Goal: Task Accomplishment & Management: Complete application form

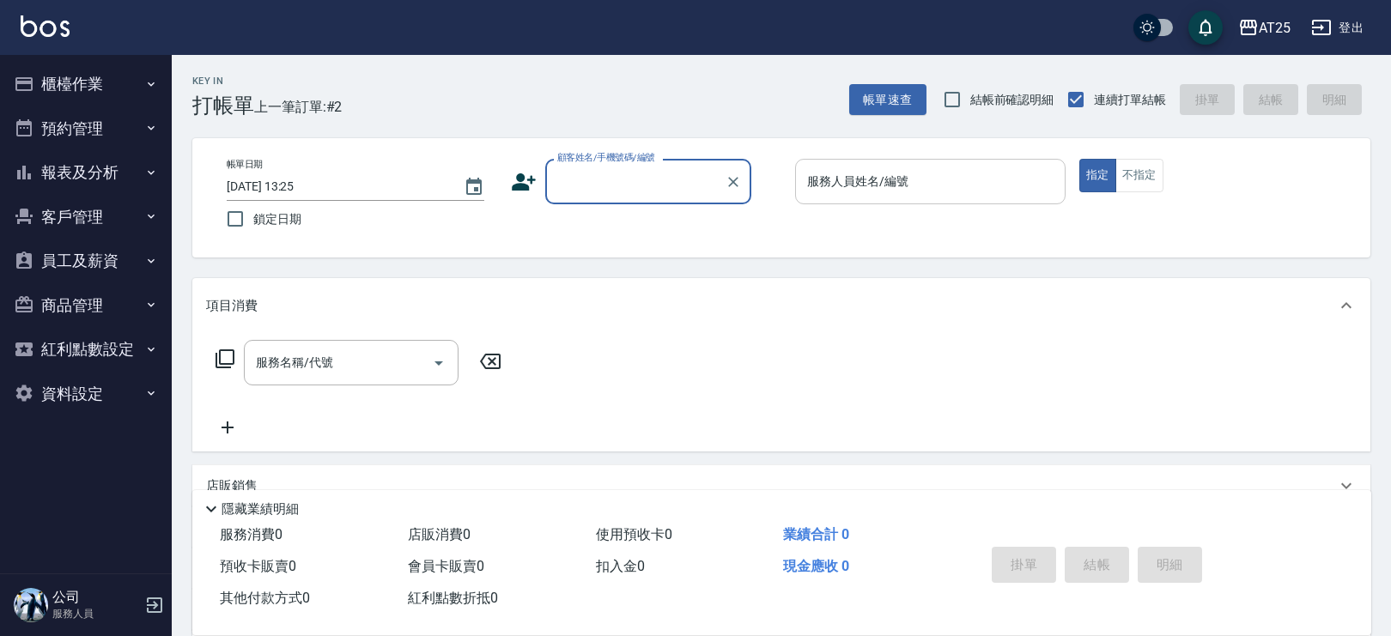
click at [871, 202] on div "服務人員姓名/編號" at bounding box center [930, 182] width 270 height 46
click at [829, 189] on input "服務人員姓名/編號" at bounding box center [930, 182] width 255 height 30
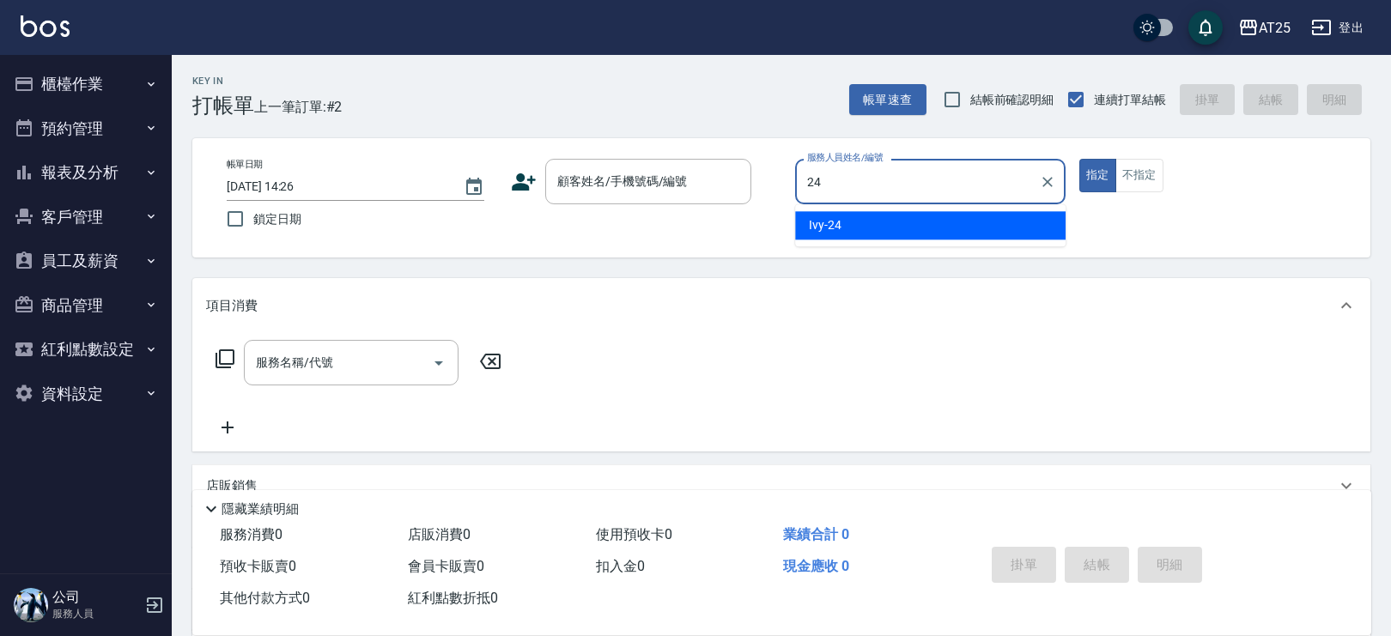
type input "Ivy-24"
type button "true"
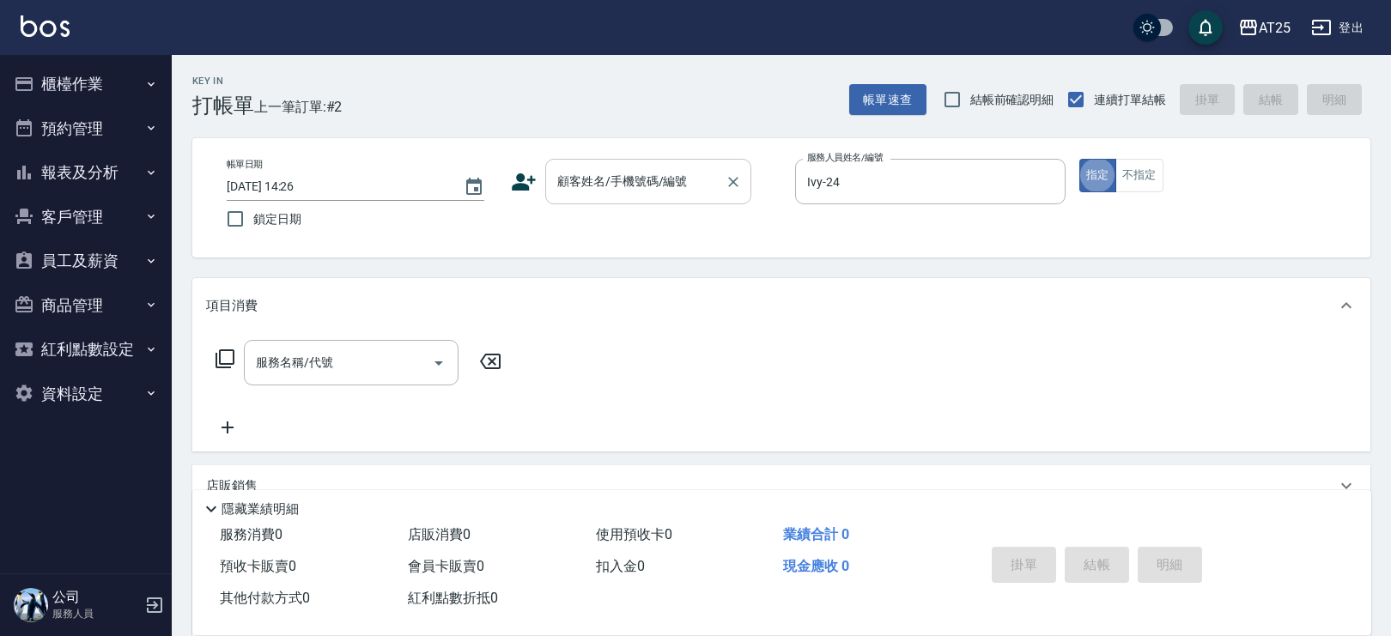
click at [651, 185] on input "顧客姓名/手機號碼/編號" at bounding box center [635, 182] width 165 height 30
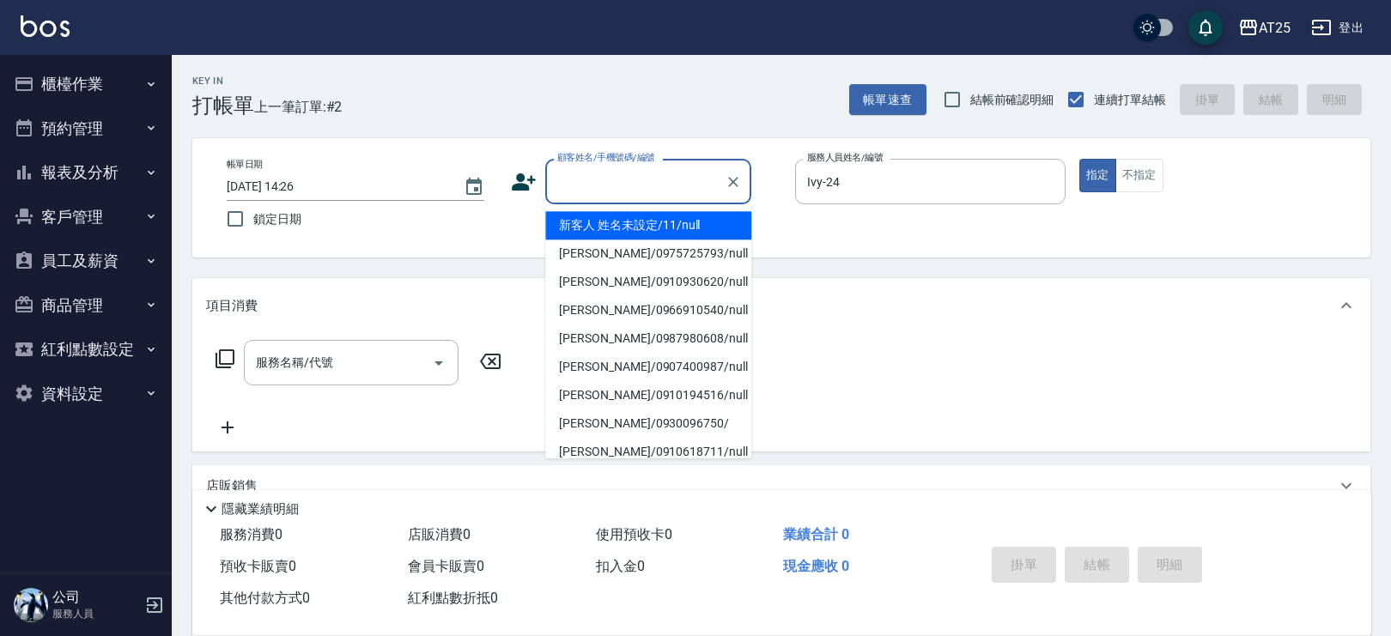
click at [646, 217] on li "新客人 姓名未設定/11/null" at bounding box center [648, 225] width 206 height 28
type input "新客人 姓名未設定/11/null"
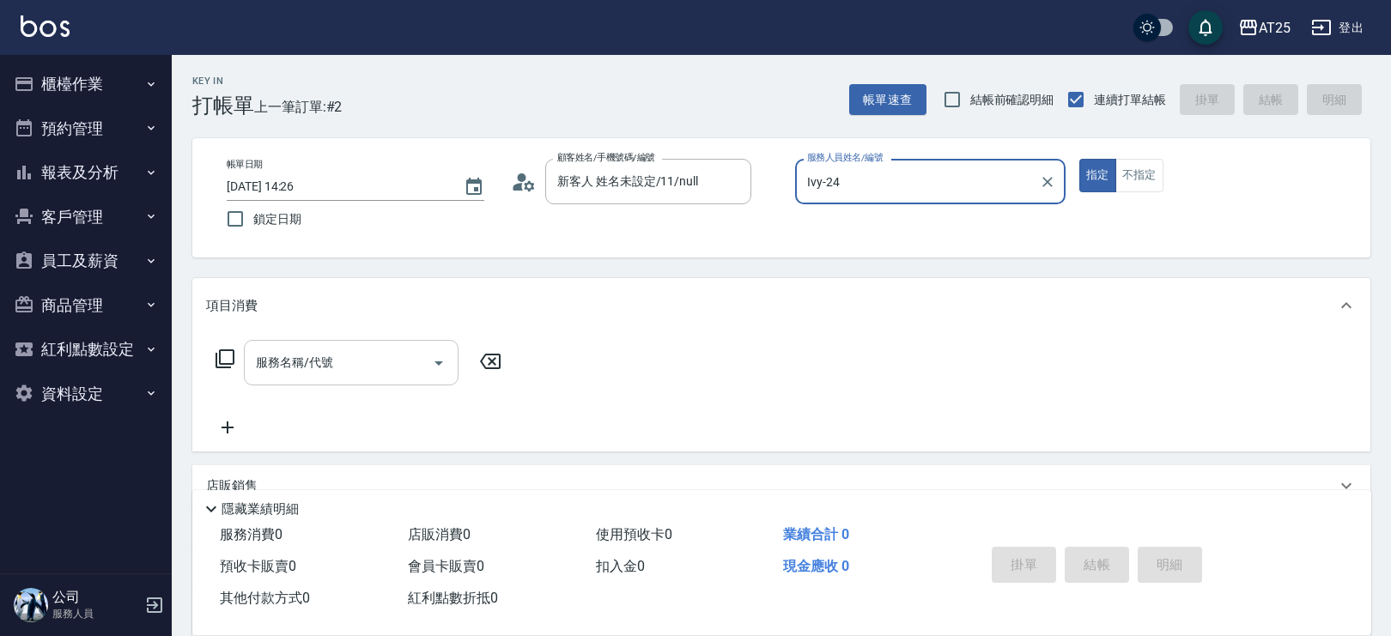
click at [321, 378] on div "服務名稱/代號" at bounding box center [351, 363] width 215 height 46
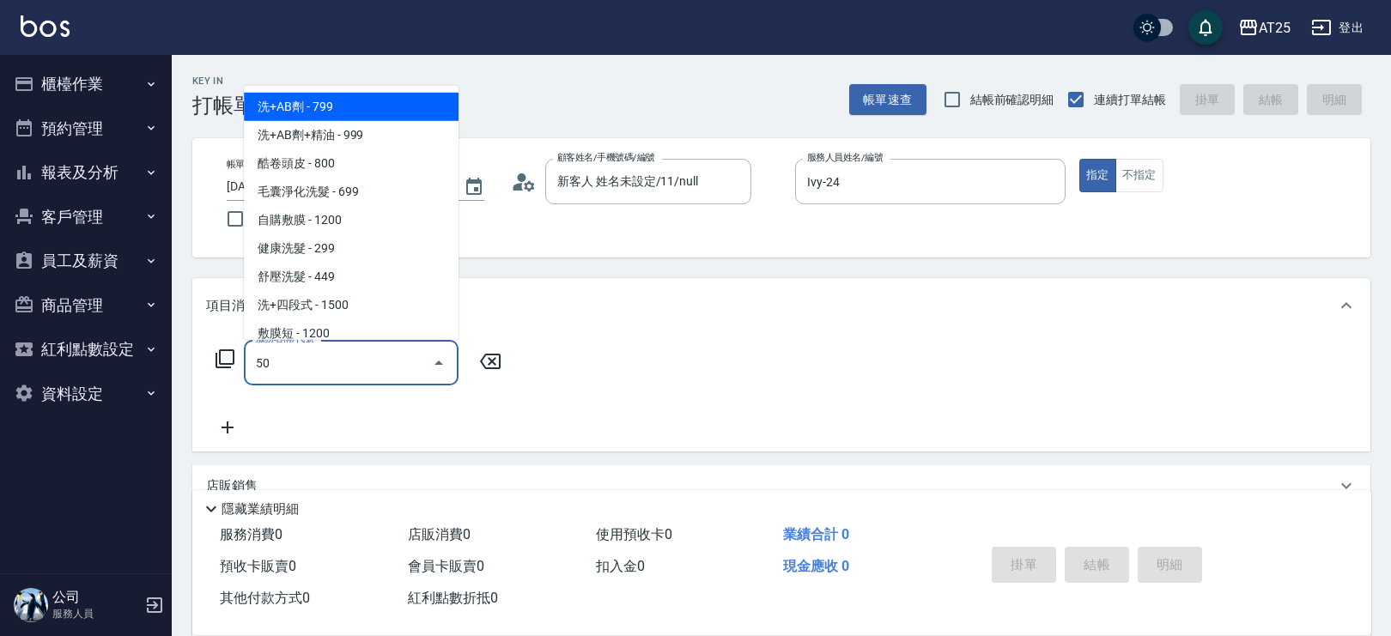
type input "501"
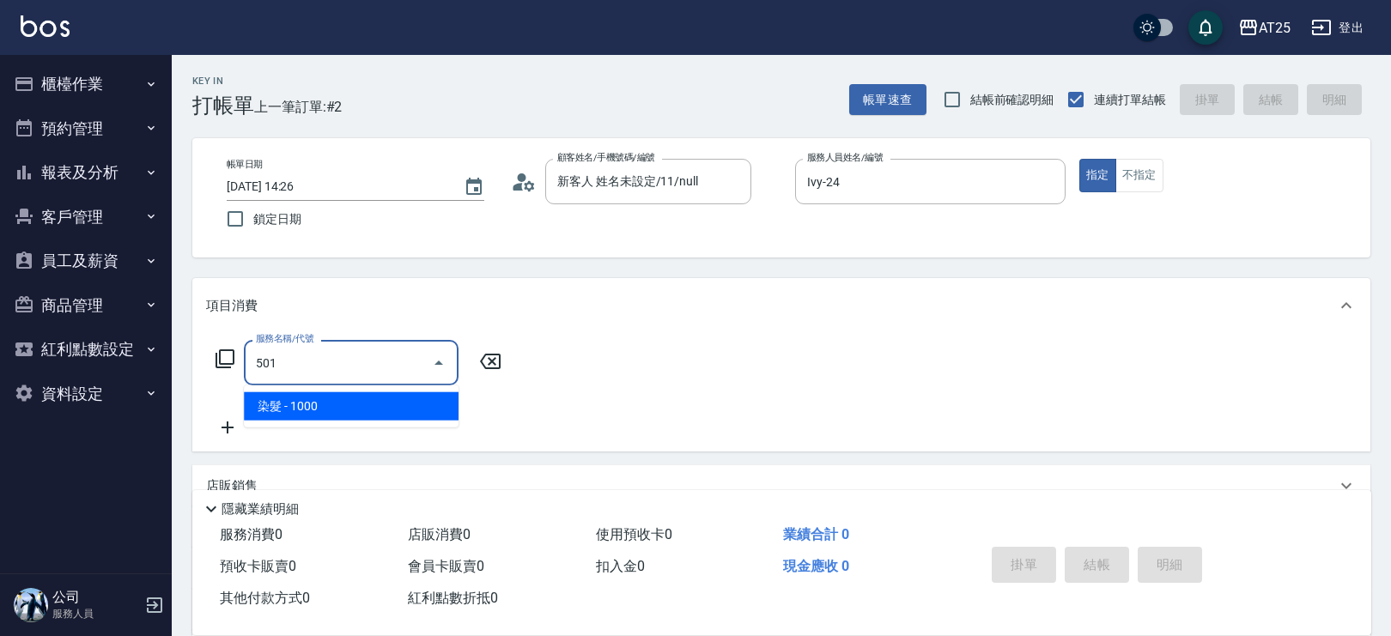
click at [350, 394] on span "染髮 - 1000" at bounding box center [351, 406] width 215 height 28
type input "100"
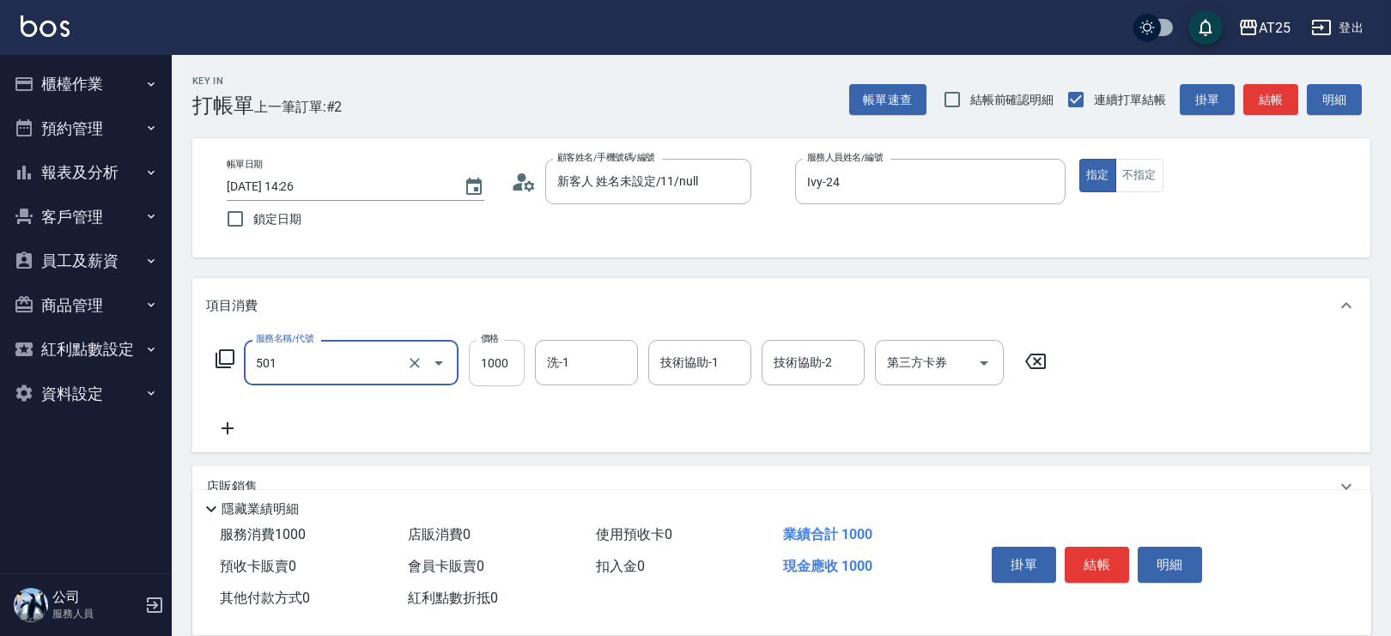
type input "染髮(501)"
click at [498, 346] on input "1000" at bounding box center [497, 363] width 56 height 46
type input "0"
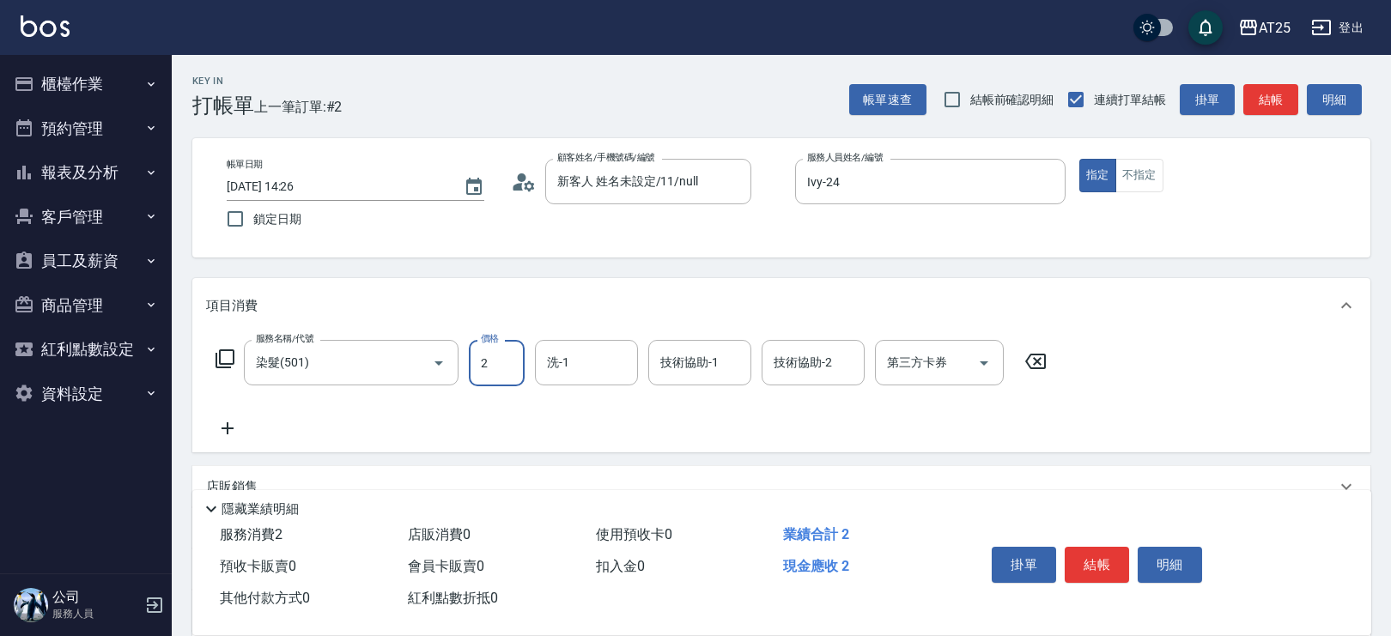
type input "25"
type input "20"
type input "250"
type input "2500"
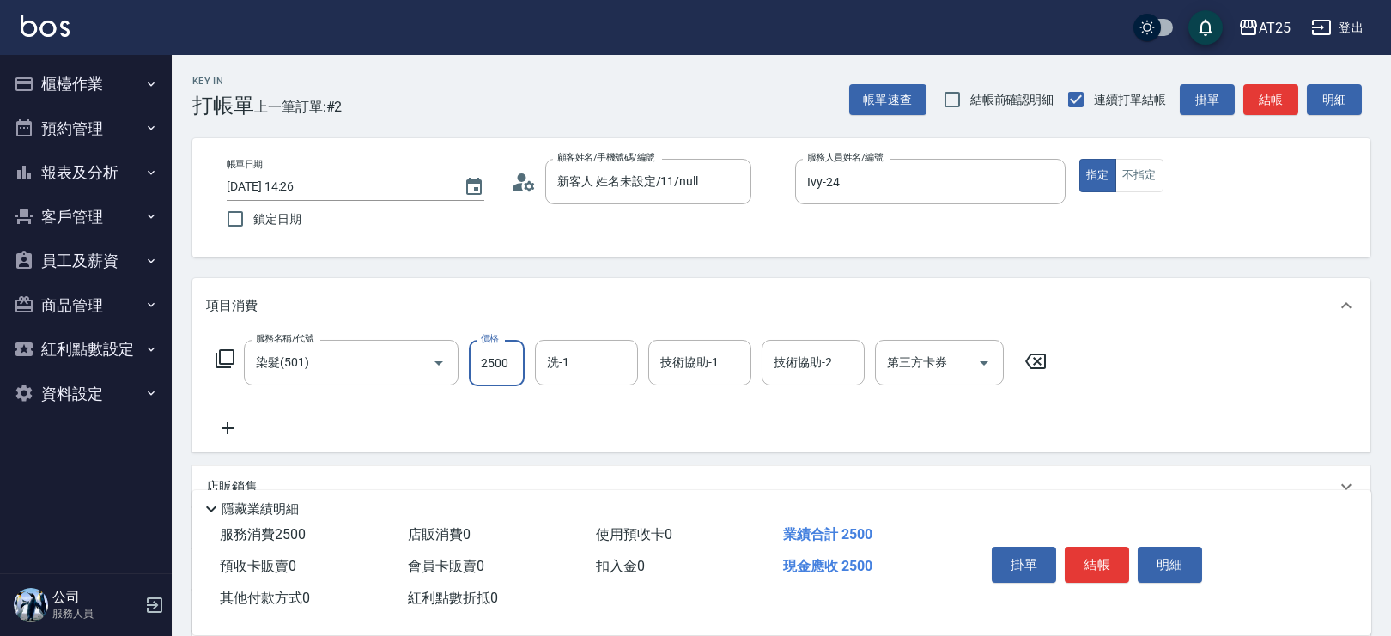
click at [557, 357] on input "洗-1" at bounding box center [587, 363] width 88 height 30
click at [597, 400] on div "小恩 -69" at bounding box center [586, 406] width 103 height 28
type input "小恩-69"
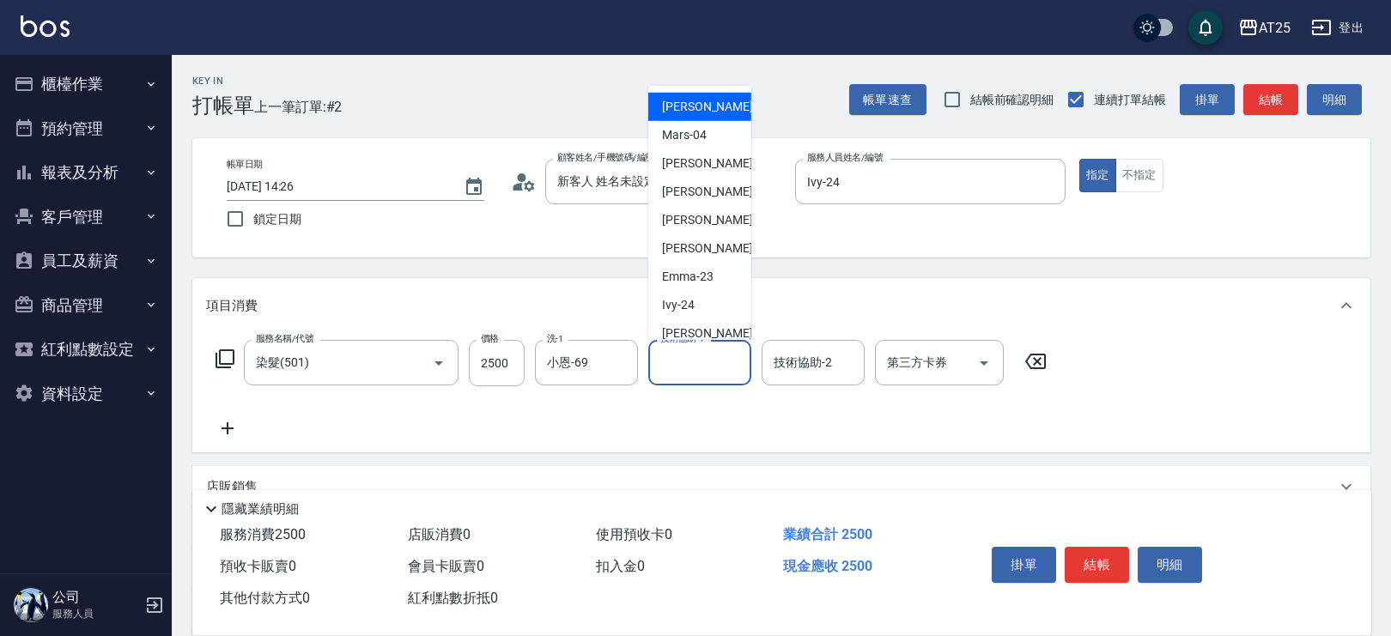
click at [672, 357] on div "技術協助-1 技術協助-1" at bounding box center [699, 363] width 103 height 46
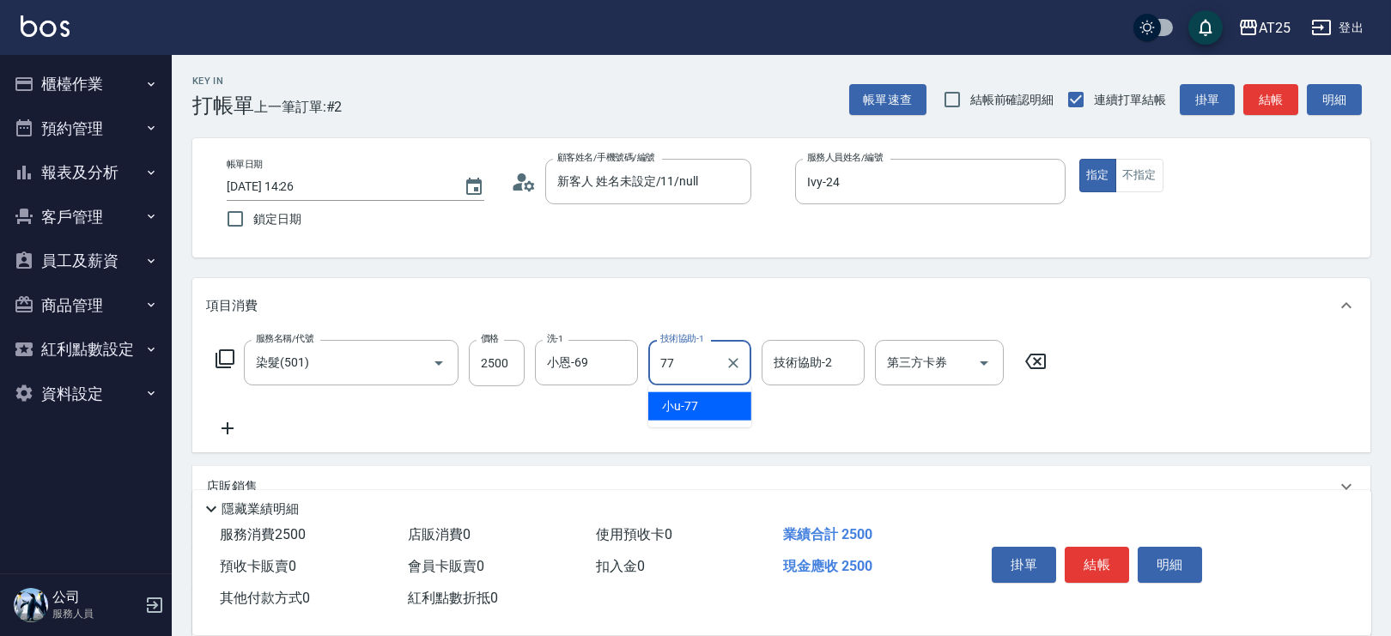
click at [679, 395] on div "小u -77" at bounding box center [699, 406] width 103 height 28
type input "小u-77"
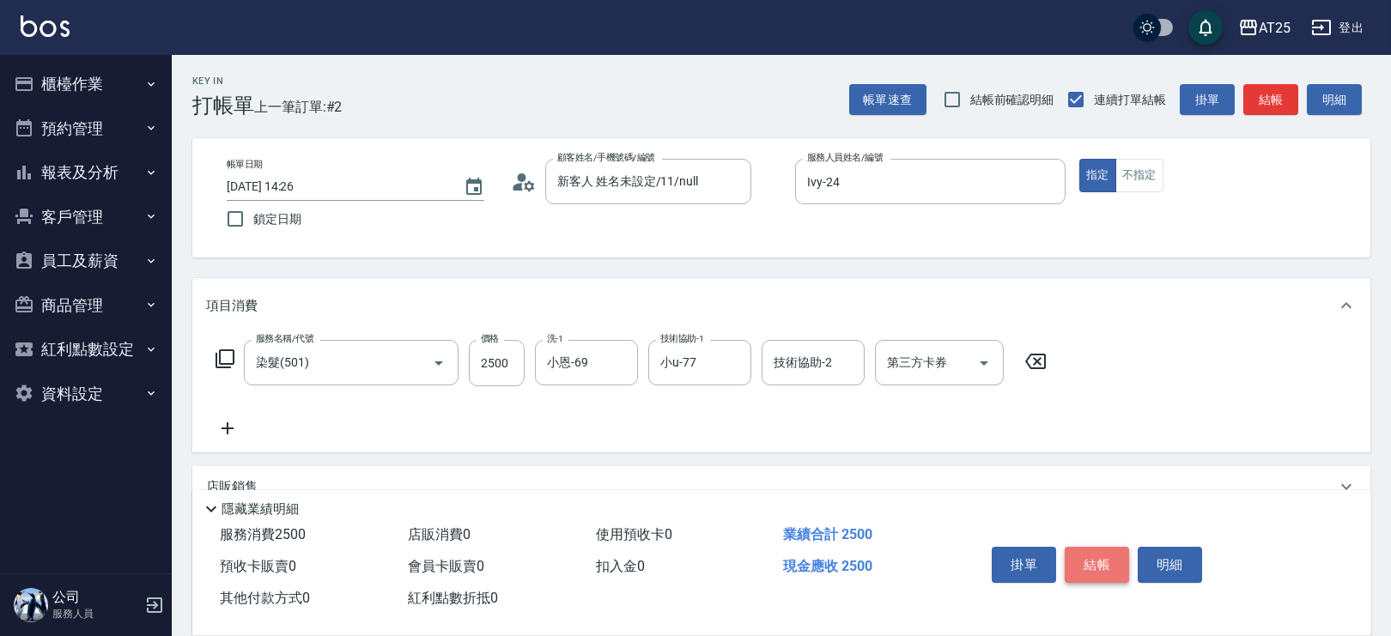
click at [1090, 564] on button "結帳" at bounding box center [1097, 565] width 64 height 36
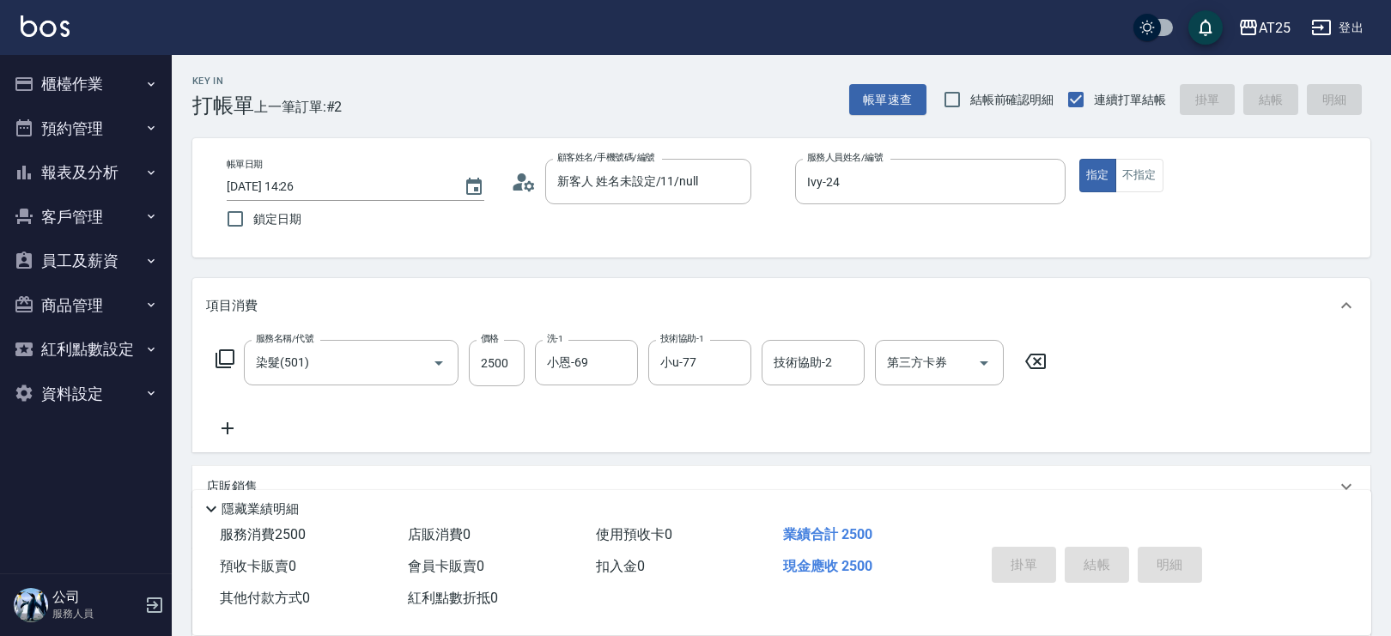
type input "0"
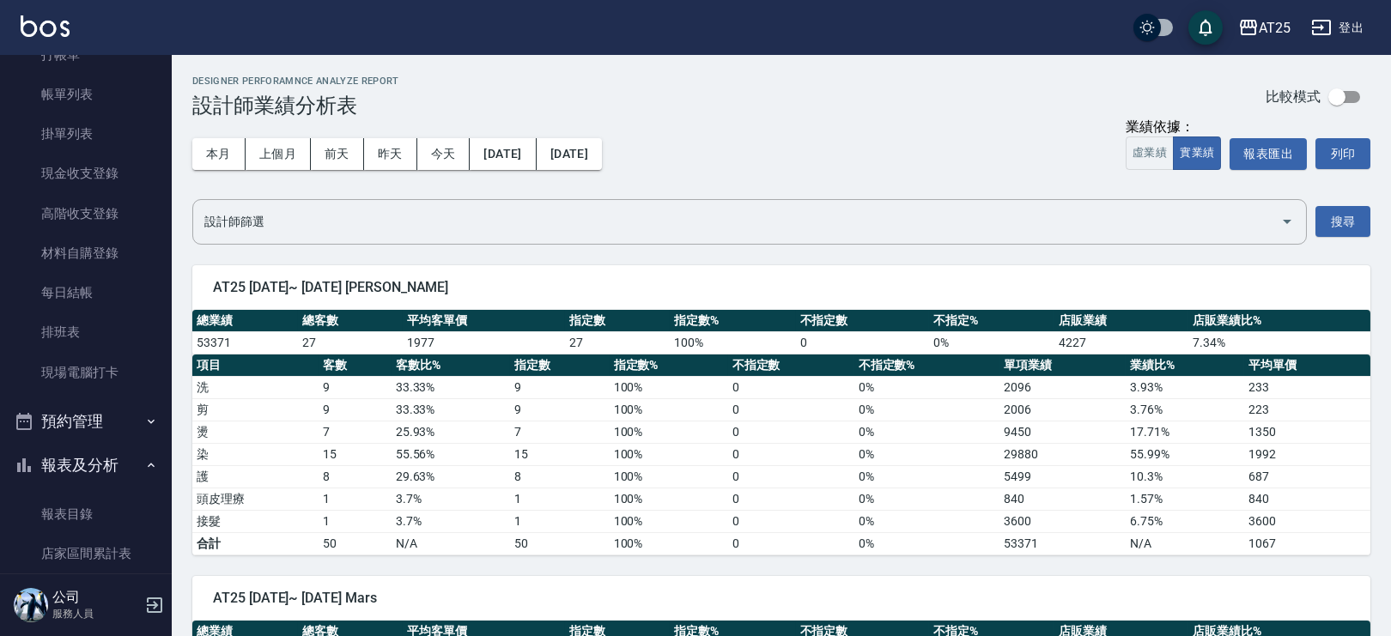
scroll to position [33, 0]
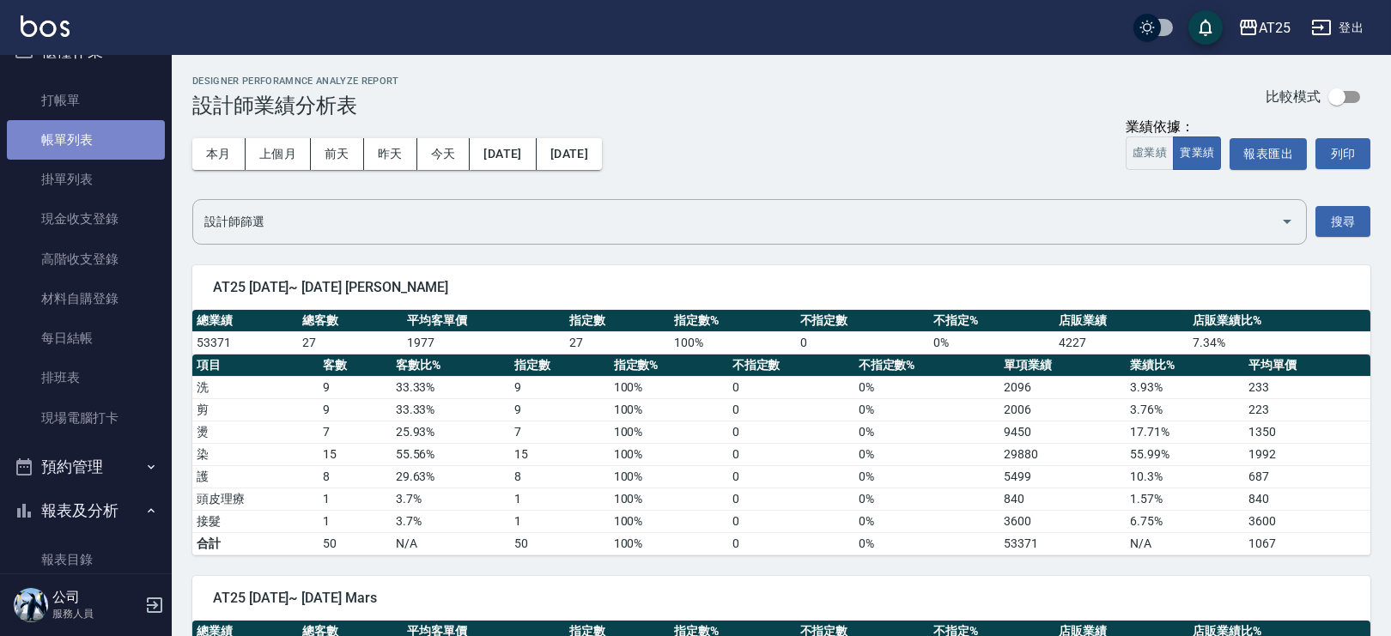
click at [103, 143] on link "帳單列表" at bounding box center [86, 139] width 158 height 39
